Goal: Navigation & Orientation: Find specific page/section

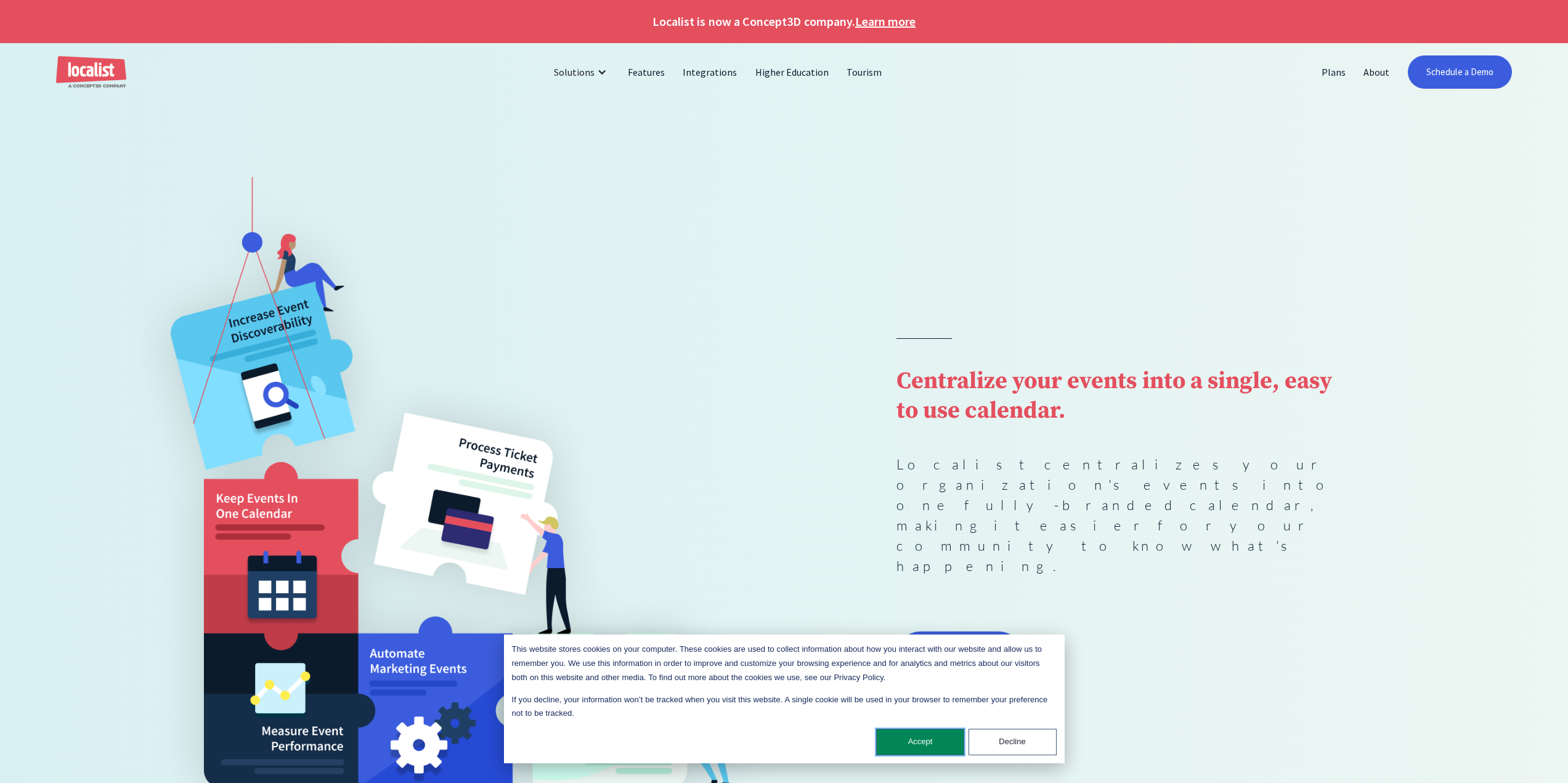
click at [910, 749] on button "Accept" at bounding box center [920, 742] width 88 height 27
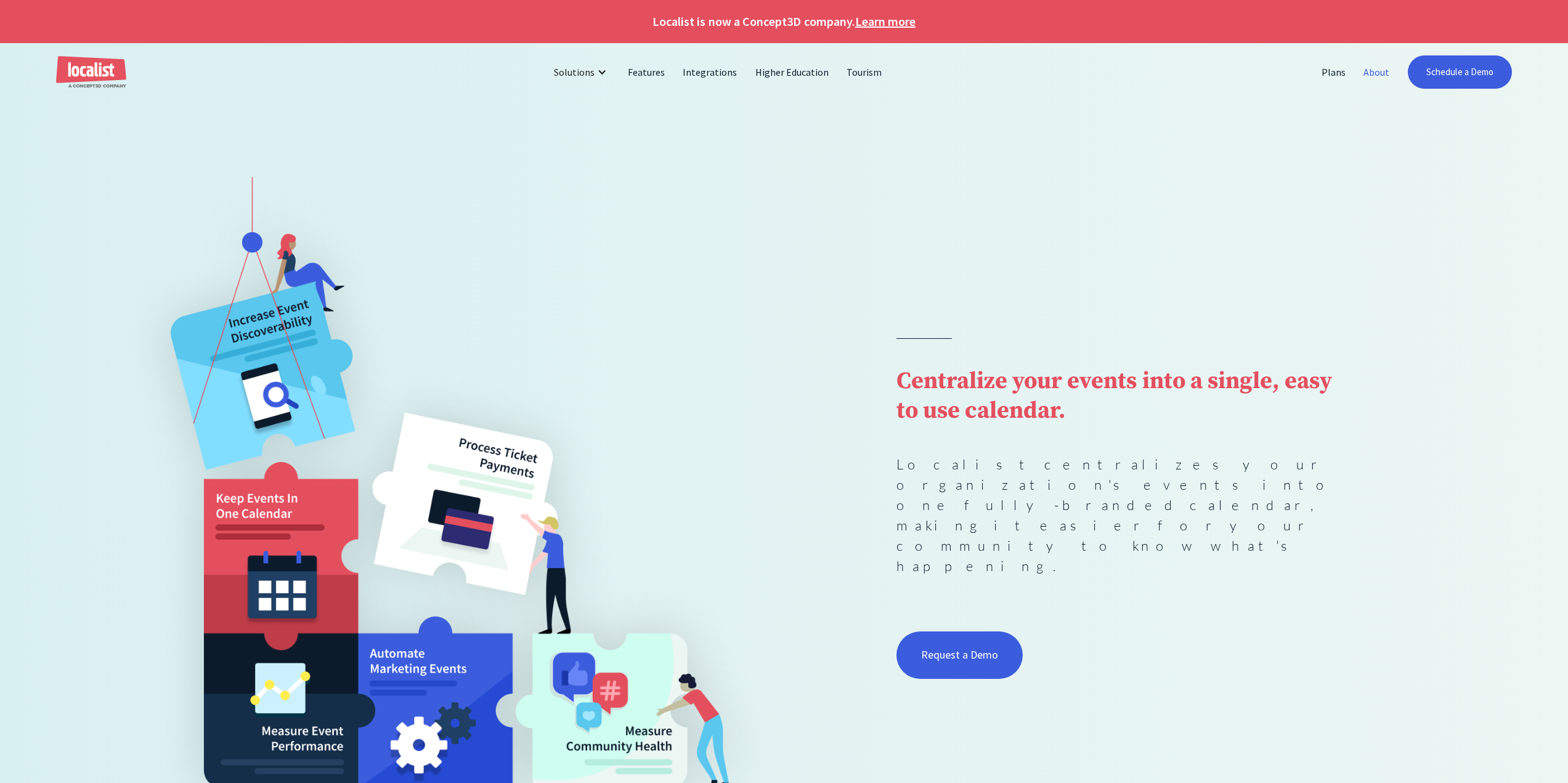
click at [1387, 69] on link "About" at bounding box center [1376, 72] width 44 height 29
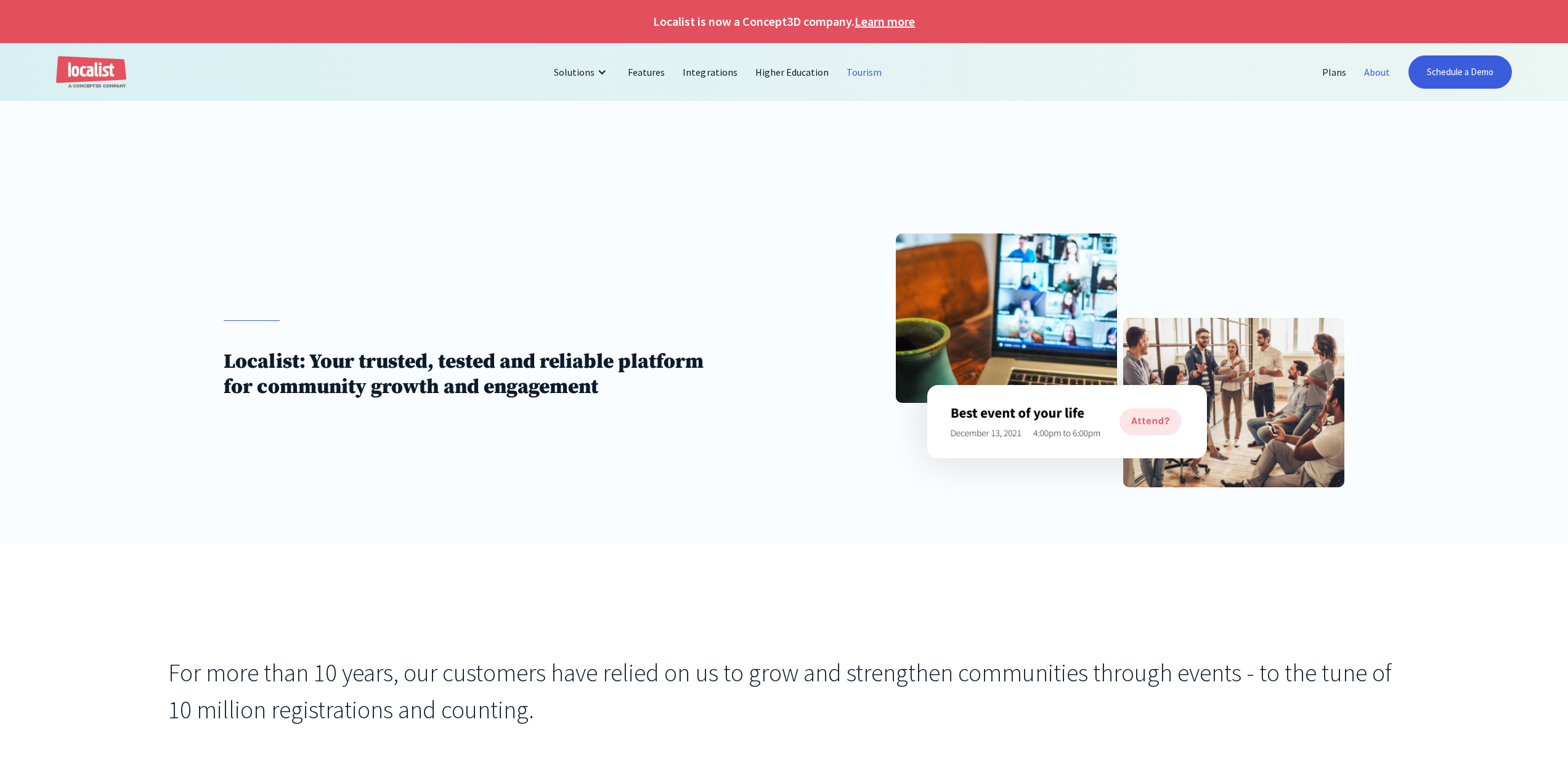
click at [860, 73] on link "Tourism" at bounding box center [864, 72] width 53 height 29
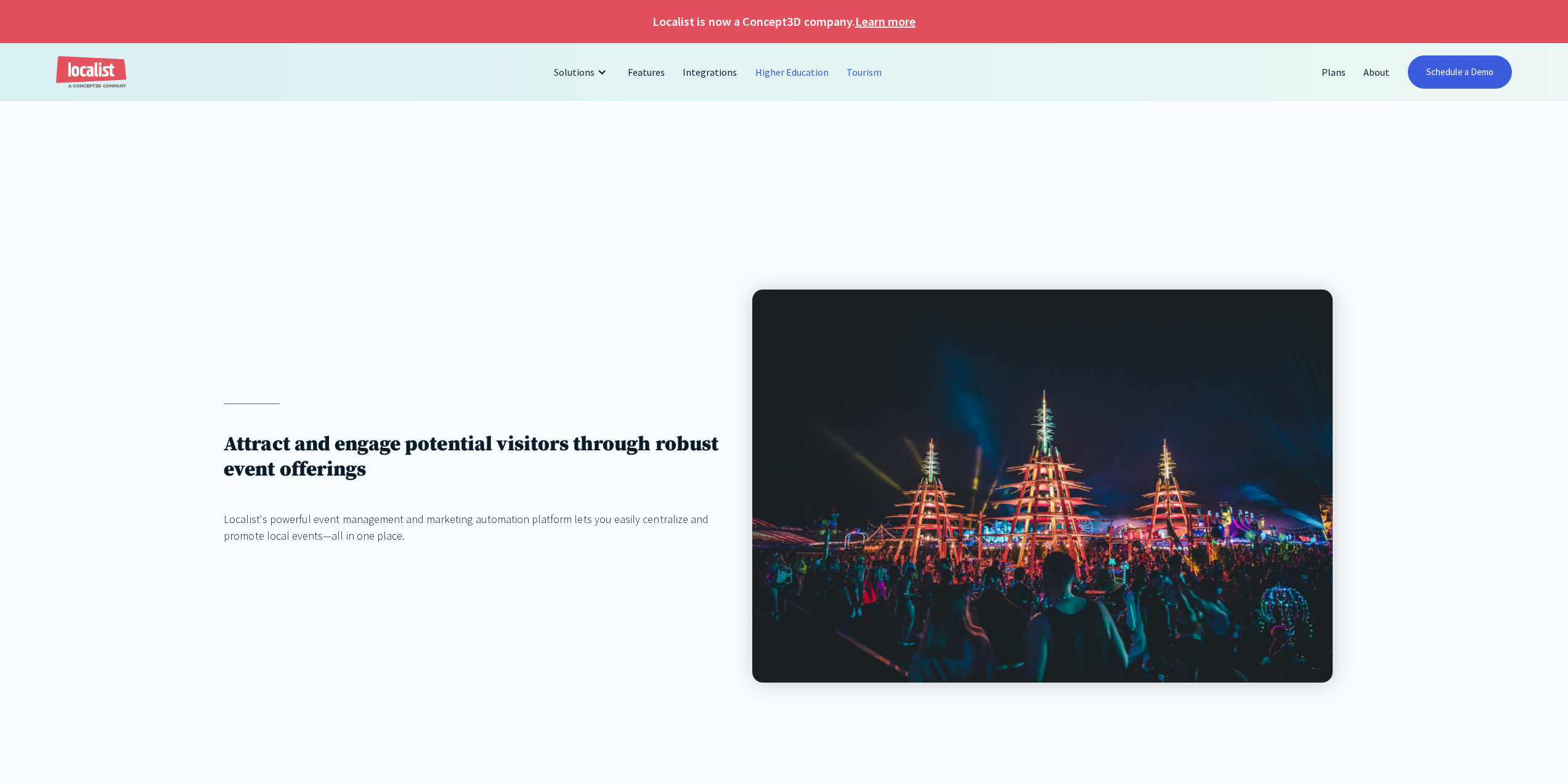
click at [771, 64] on link "Higher Education" at bounding box center [792, 72] width 92 height 29
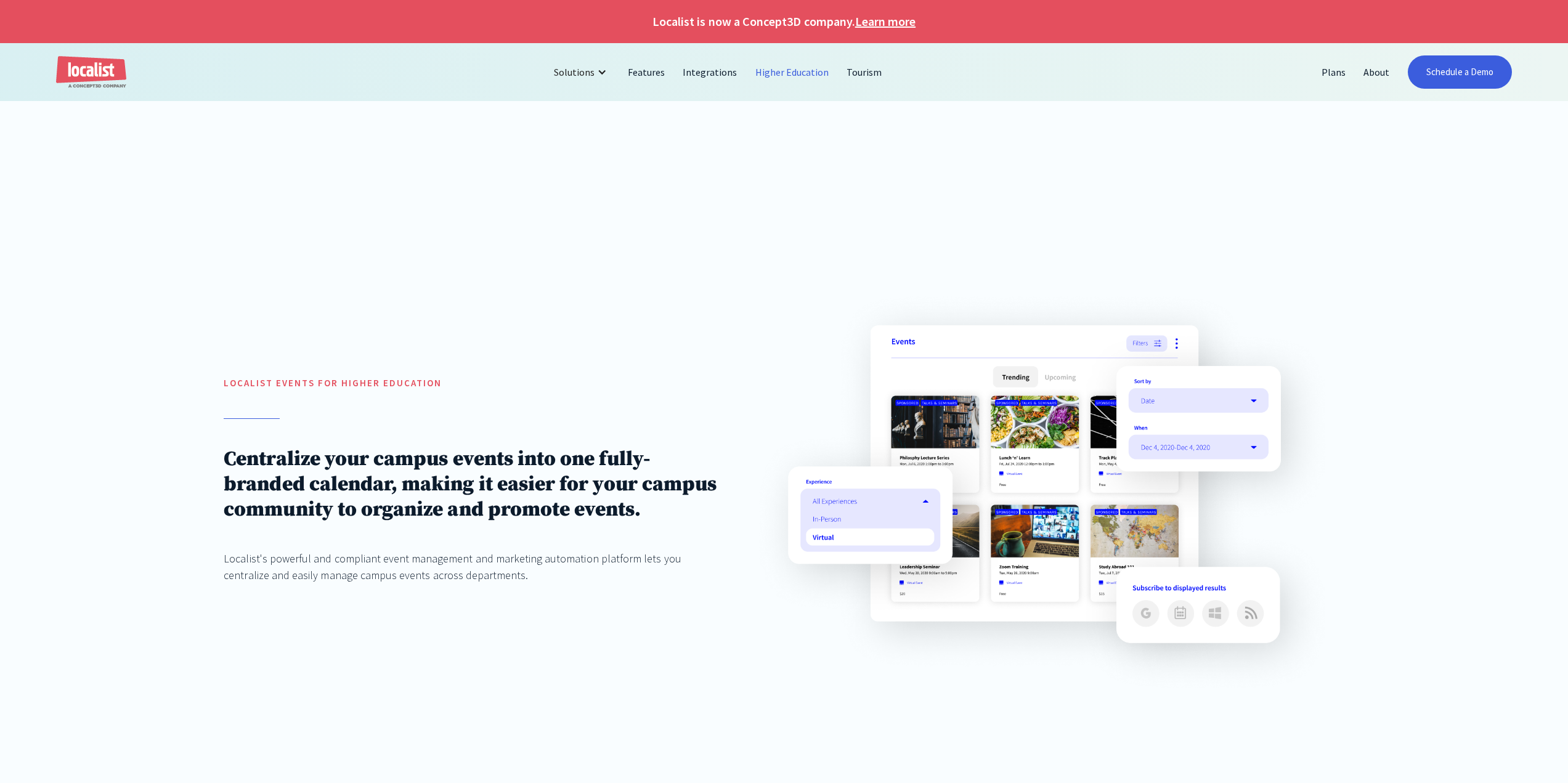
click at [784, 74] on link "Higher Education" at bounding box center [792, 72] width 92 height 29
